Goal: Task Accomplishment & Management: Manage account settings

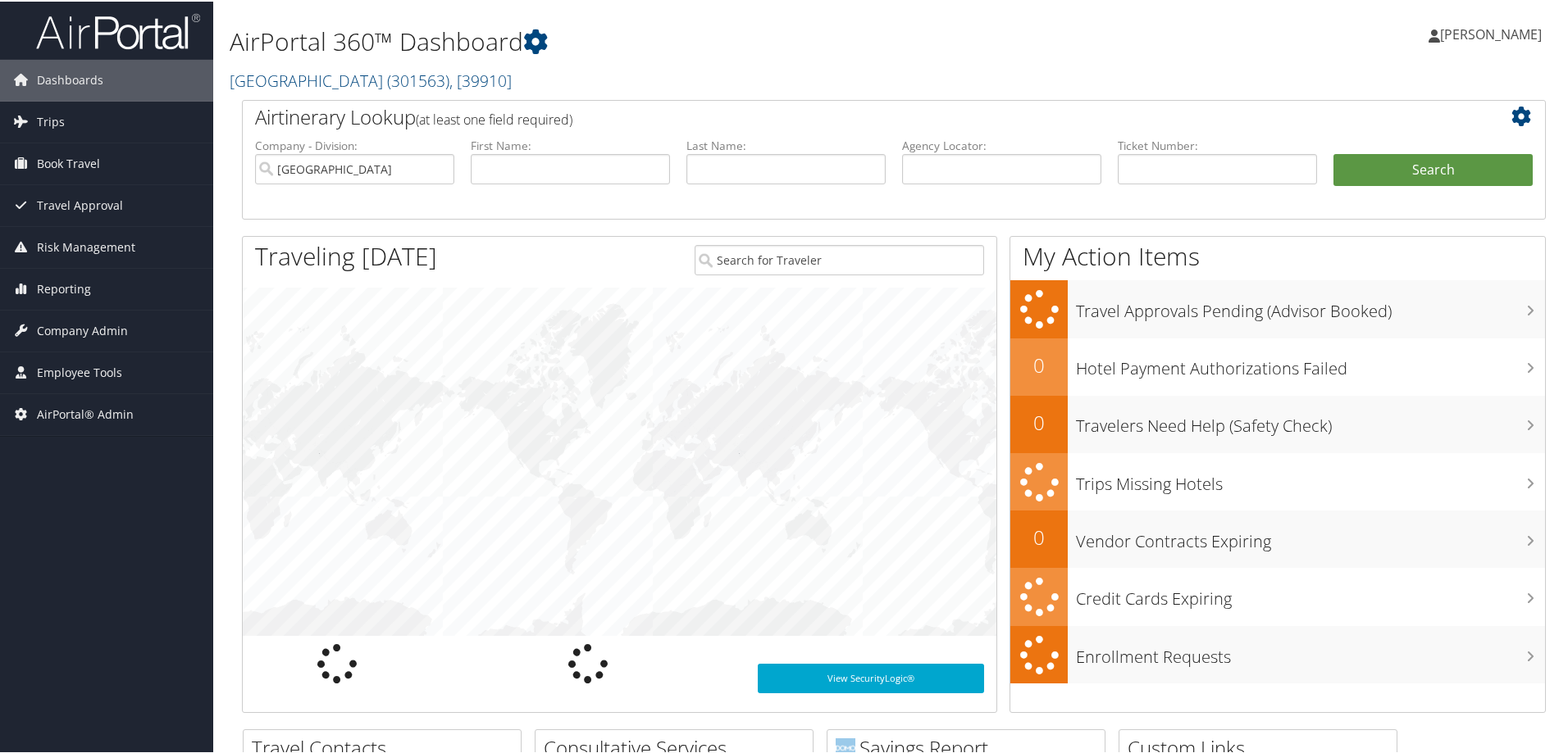
drag, startPoint x: 116, startPoint y: 332, endPoint x: 121, endPoint y: 364, distance: 32.4
click at [115, 332] on span "Company Admin" at bounding box center [82, 329] width 91 height 41
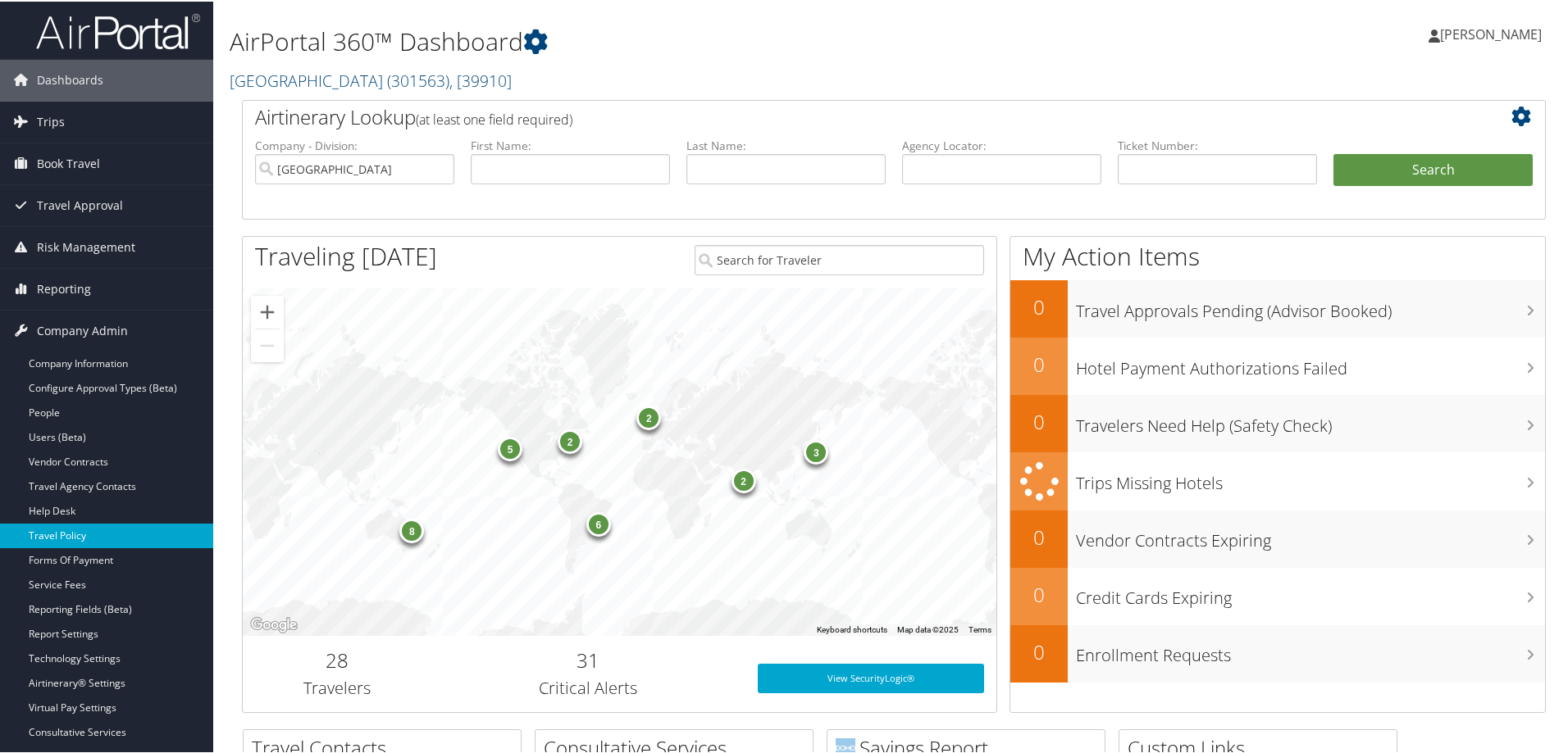
click at [103, 525] on link "Travel Policy" at bounding box center [106, 535] width 213 height 24
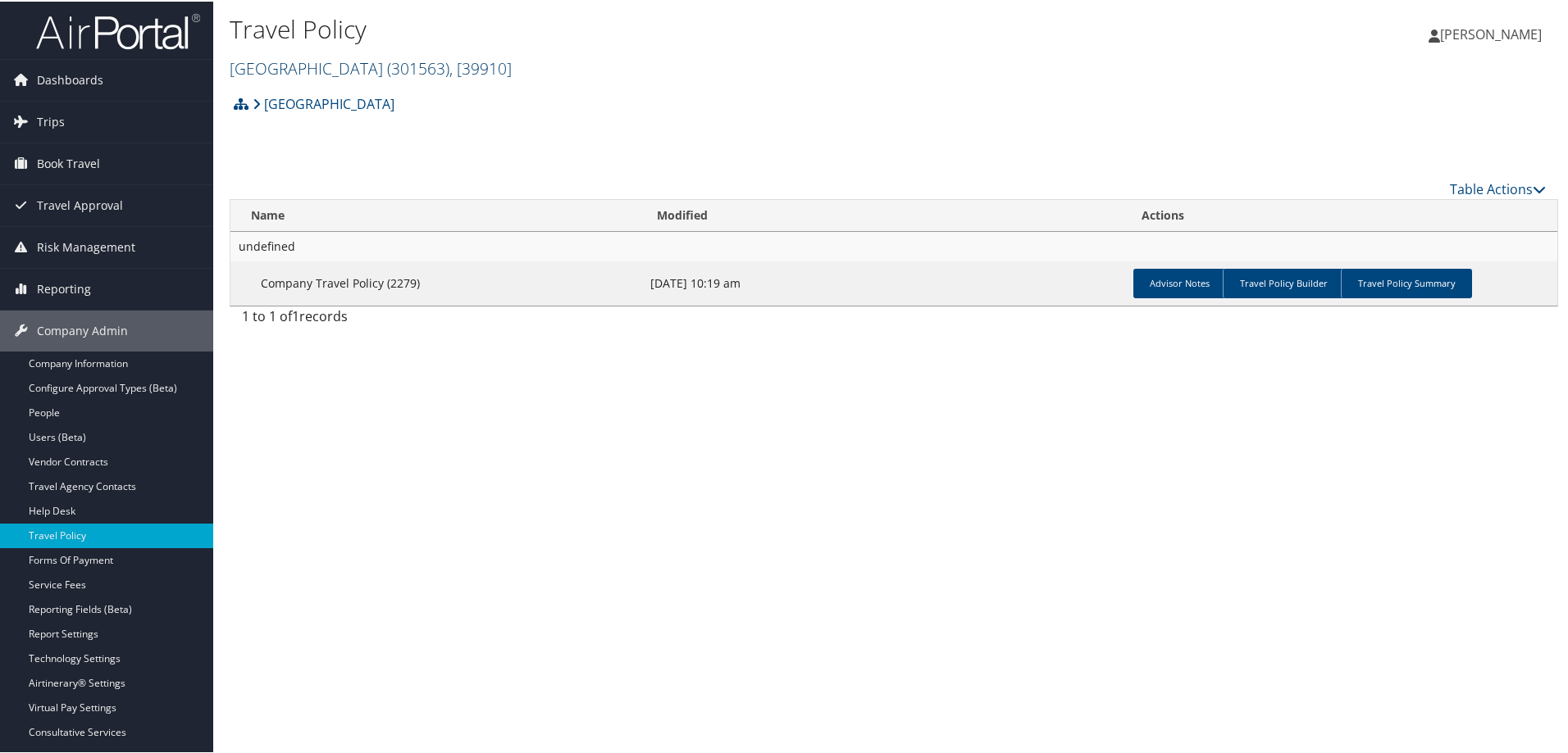
click at [387, 70] on span "( 301563 )" at bounding box center [418, 67] width 62 height 22
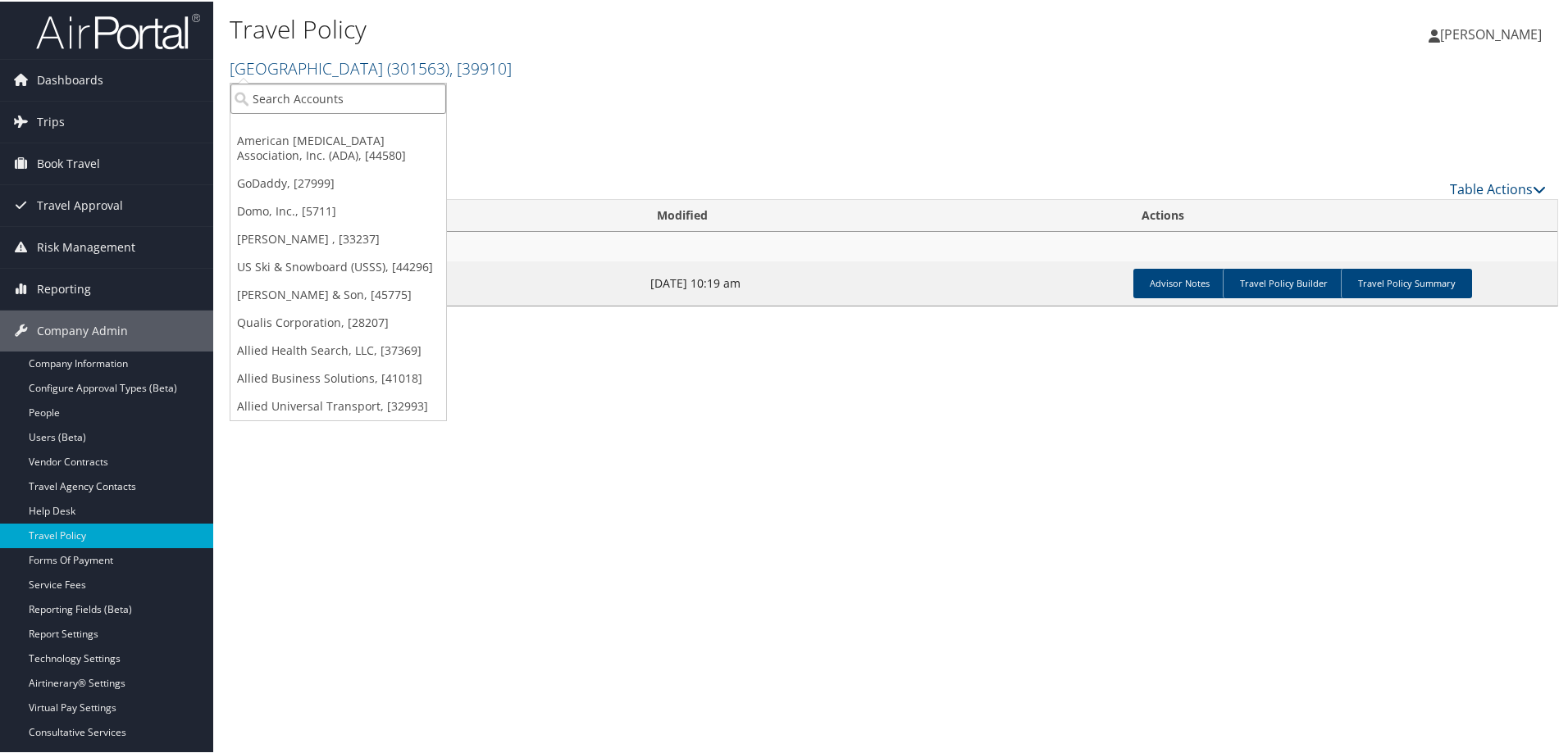
drag, startPoint x: 352, startPoint y: 100, endPoint x: 342, endPoint y: 99, distance: 10.0
click at [350, 100] on input "search" at bounding box center [339, 97] width 216 height 30
type input "changeup"
click at [290, 121] on div "ChangeUp (301932), [44707]" at bounding box center [338, 127] width 233 height 15
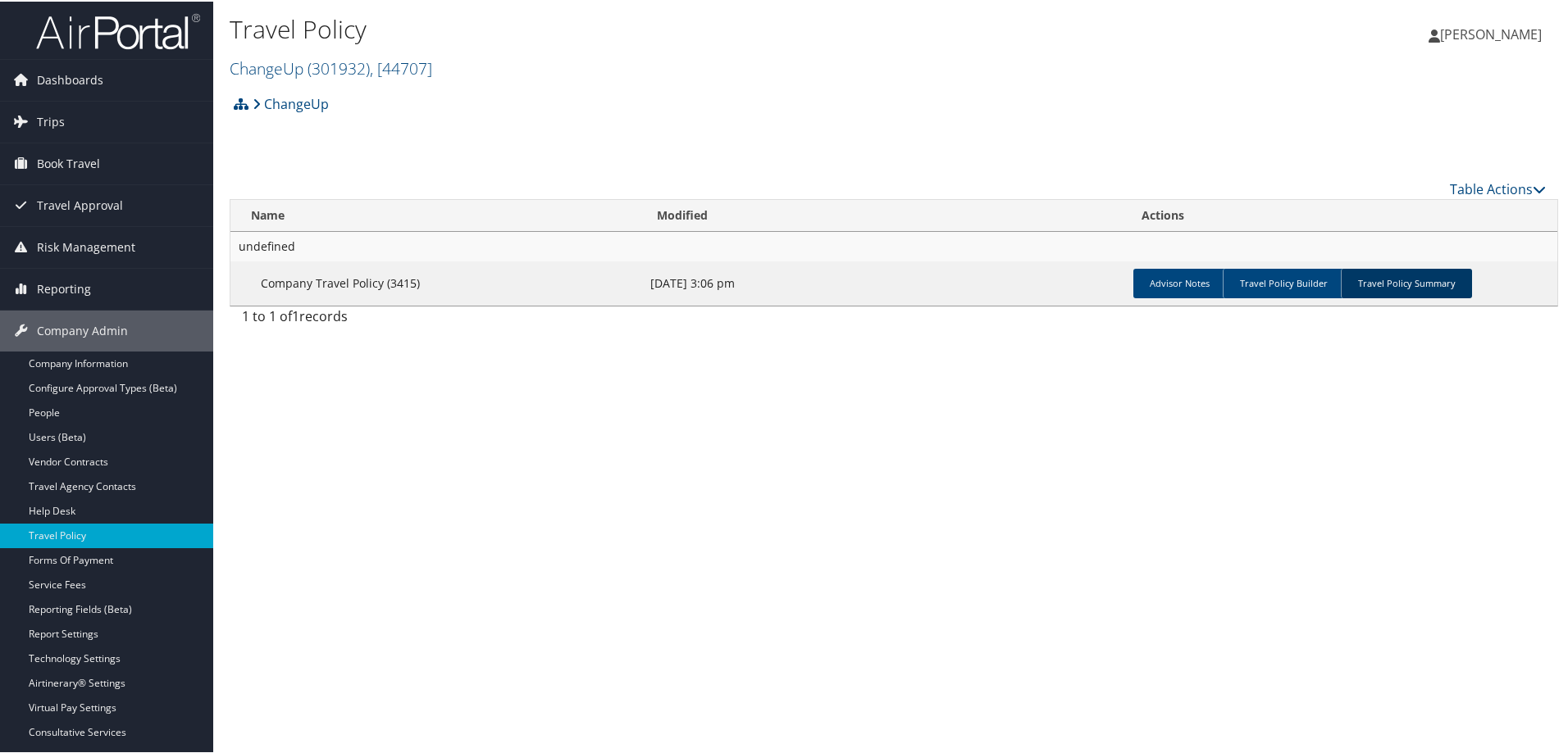
click at [1425, 286] on link "Travel Policy Summary" at bounding box center [1406, 282] width 131 height 29
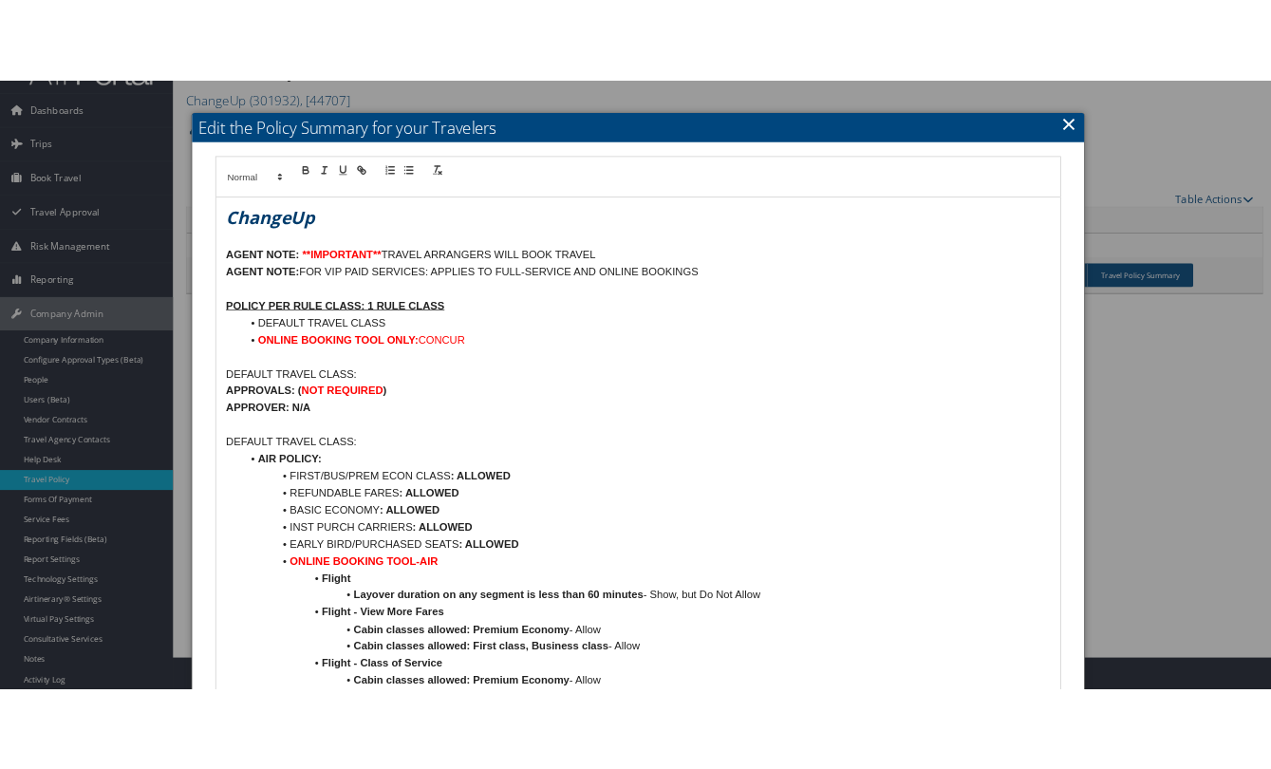
scroll to position [95, 0]
